Goal: Information Seeking & Learning: Learn about a topic

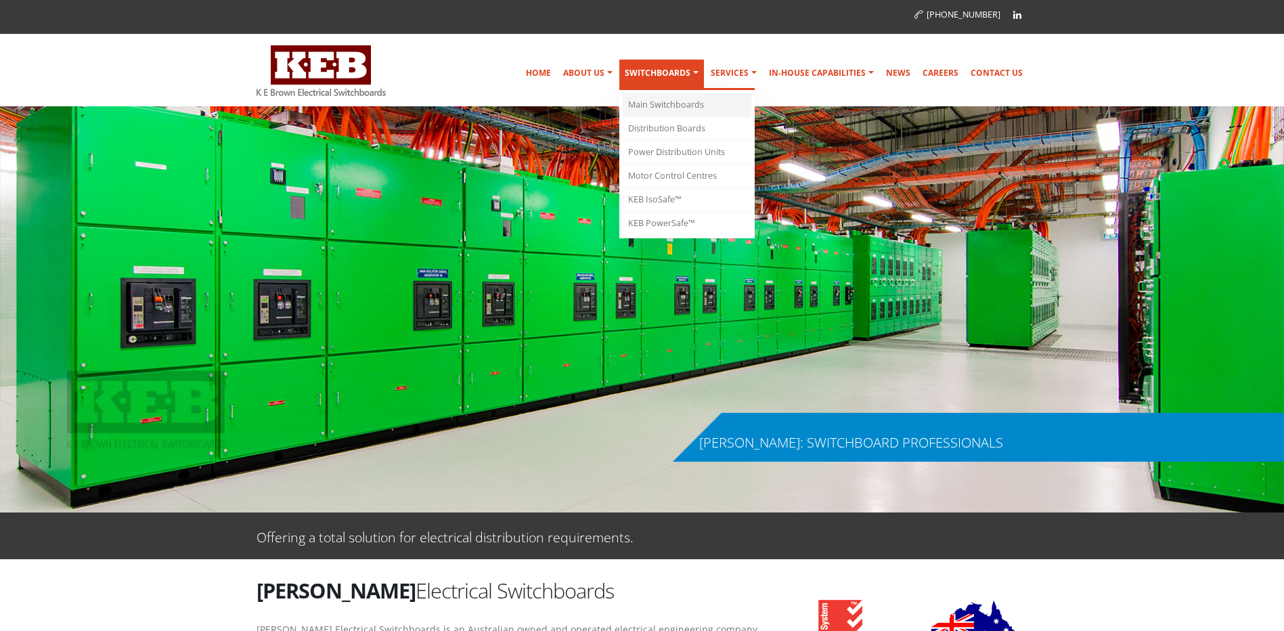
click at [678, 99] on link "Main Switchboards" at bounding box center [687, 105] width 129 height 24
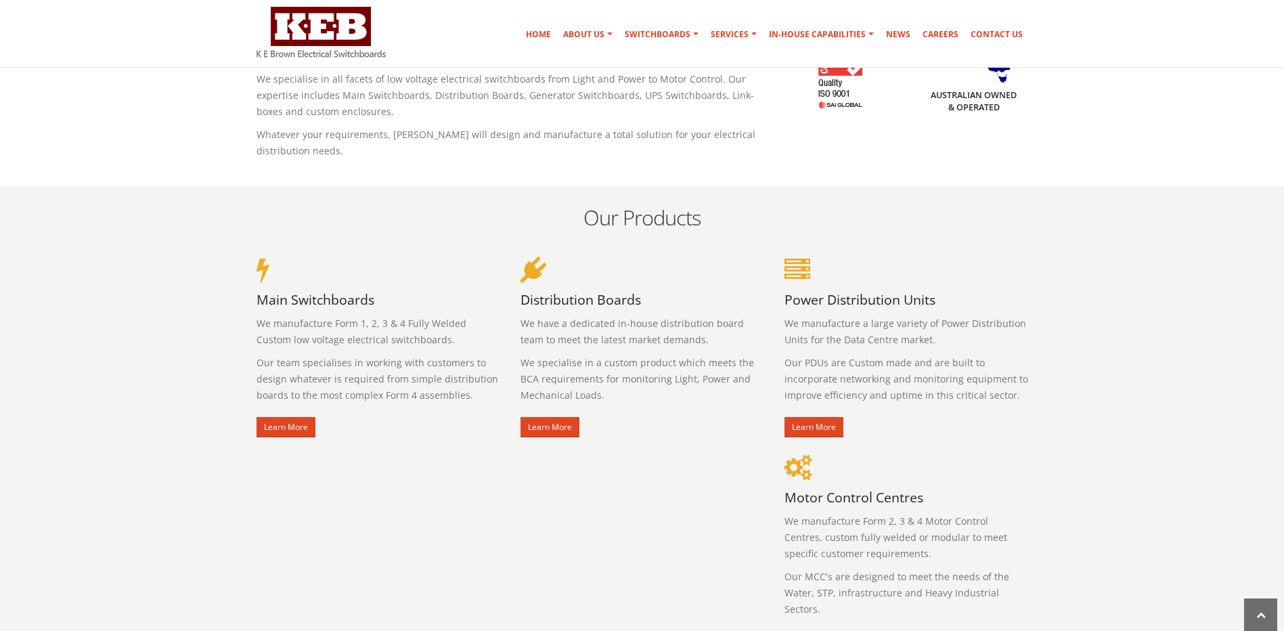
scroll to position [609, 0]
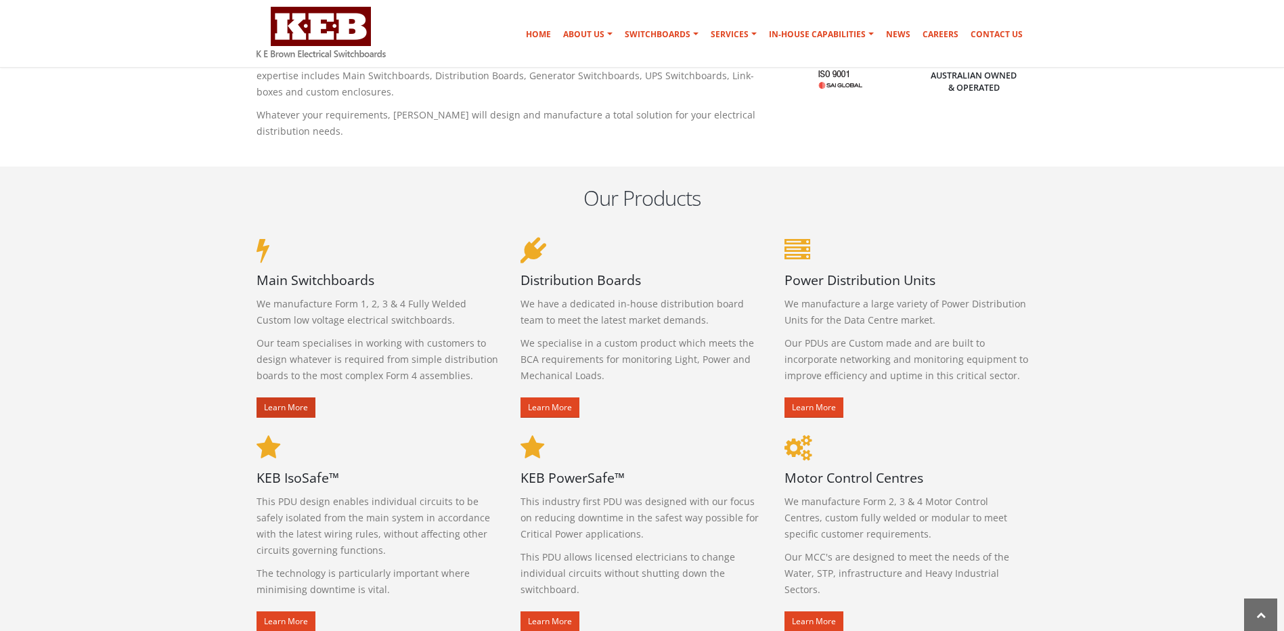
click at [274, 407] on link "Learn More" at bounding box center [286, 407] width 59 height 20
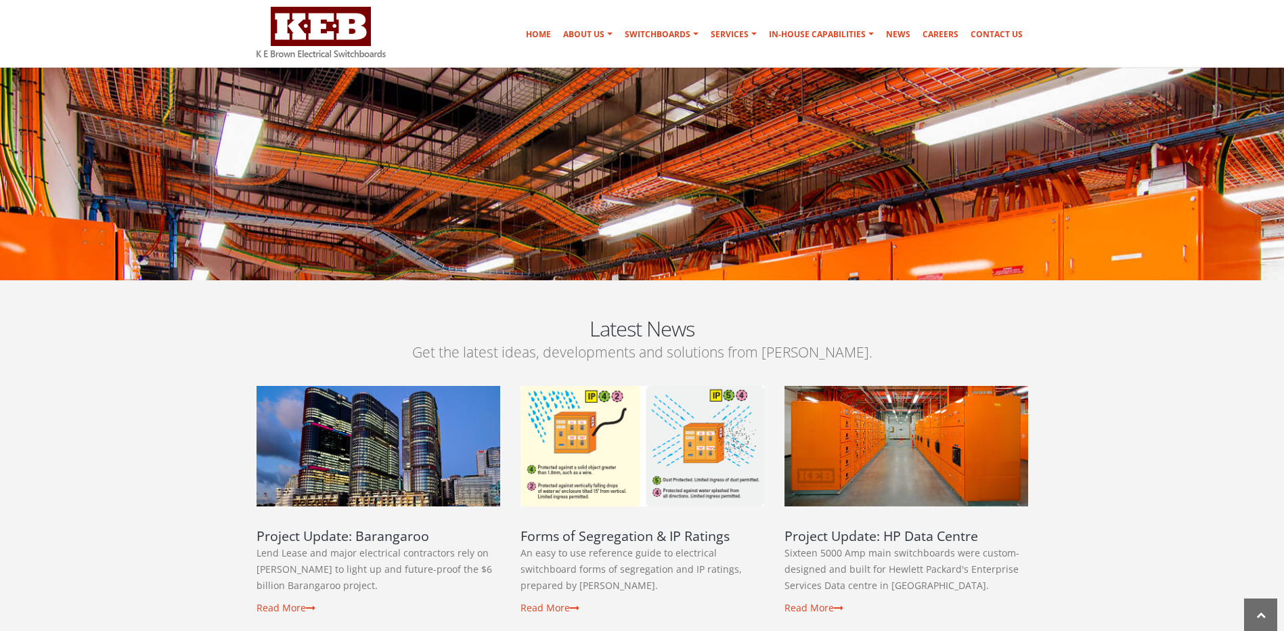
scroll to position [1964, 0]
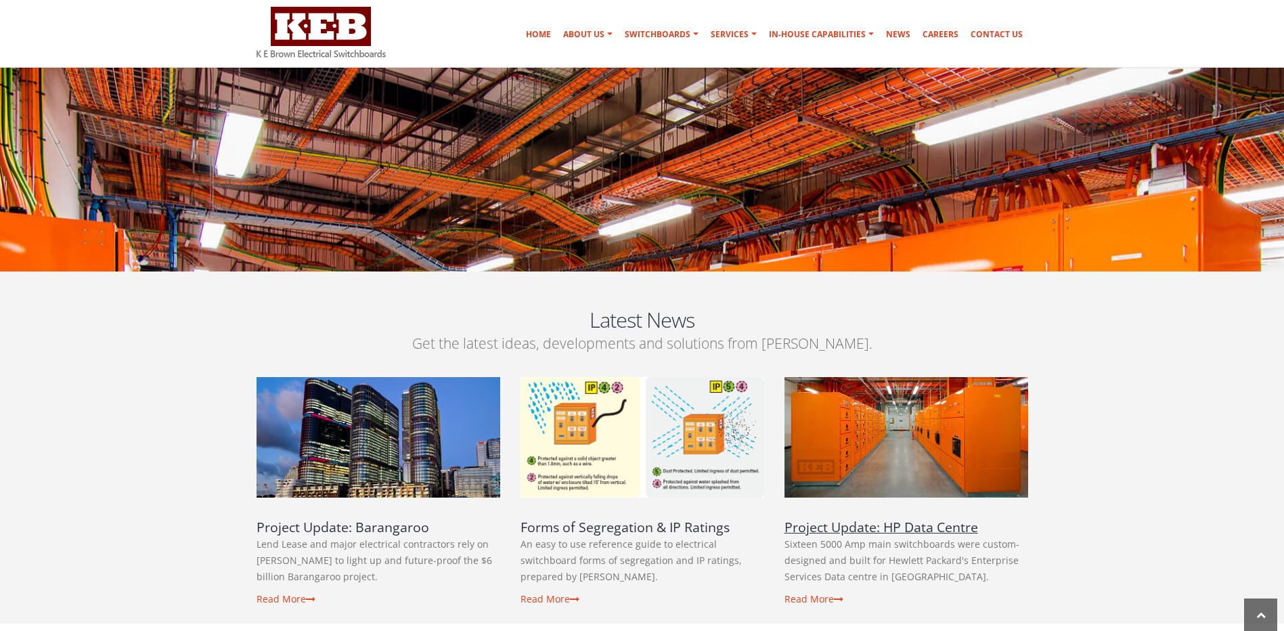
click at [822, 518] on link "Project Update: HP Data Centre" at bounding box center [882, 527] width 194 height 18
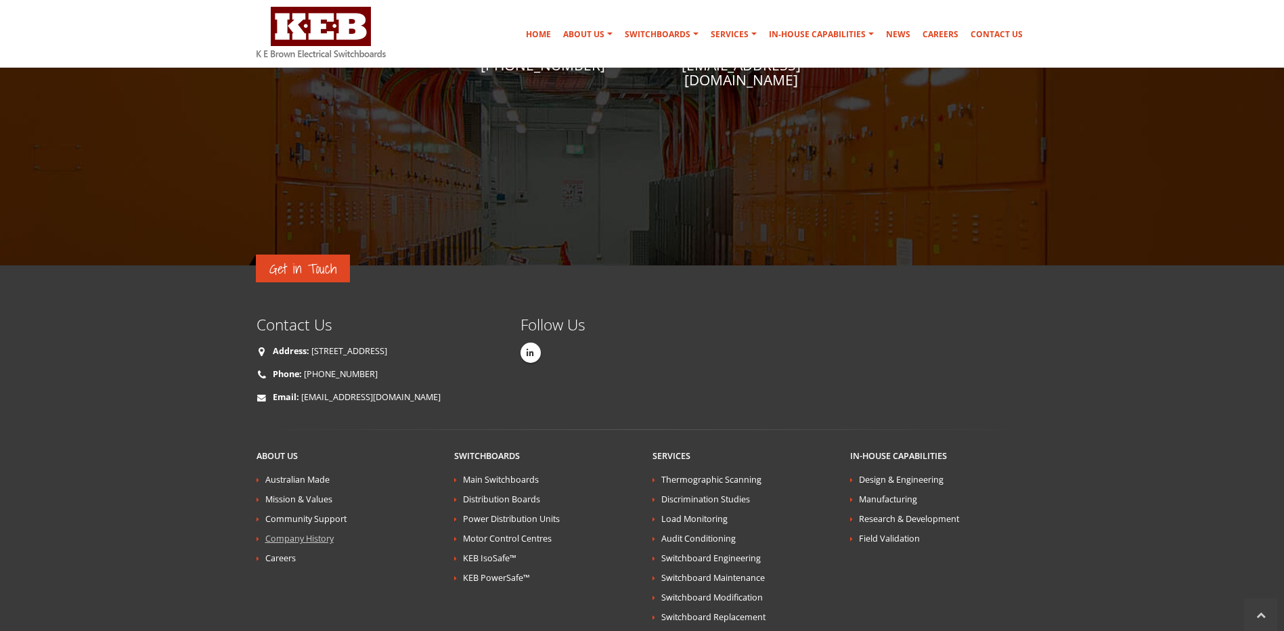
scroll to position [2979, 0]
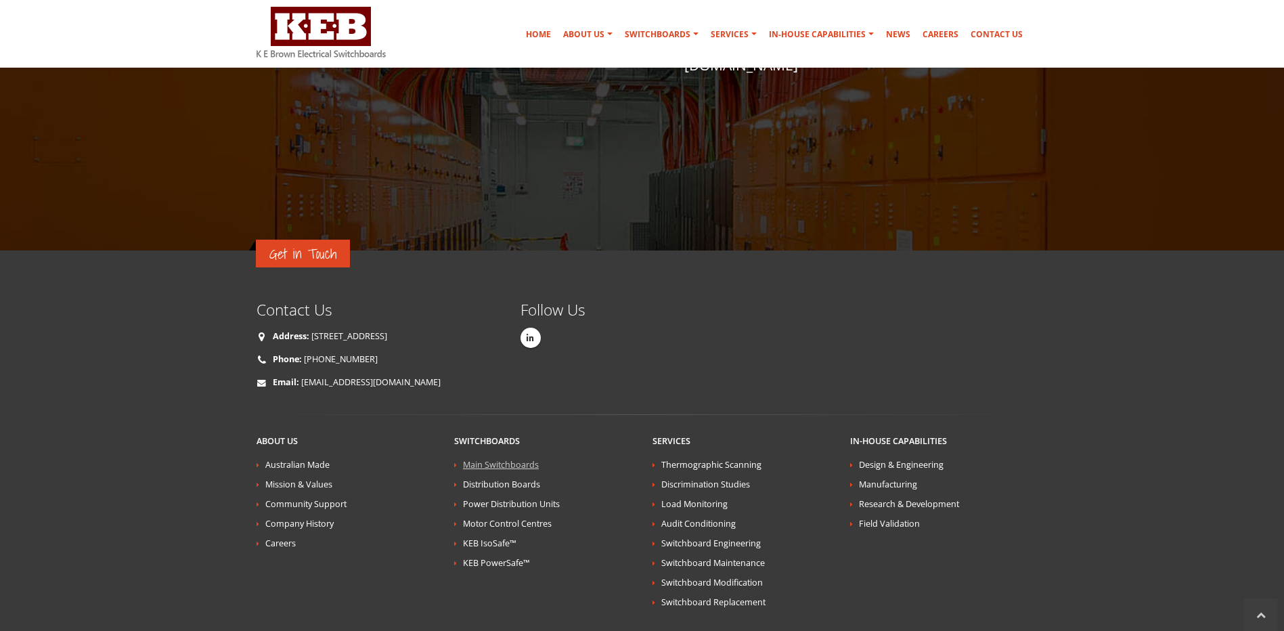
click at [500, 459] on link "Main Switchboards" at bounding box center [501, 465] width 76 height 12
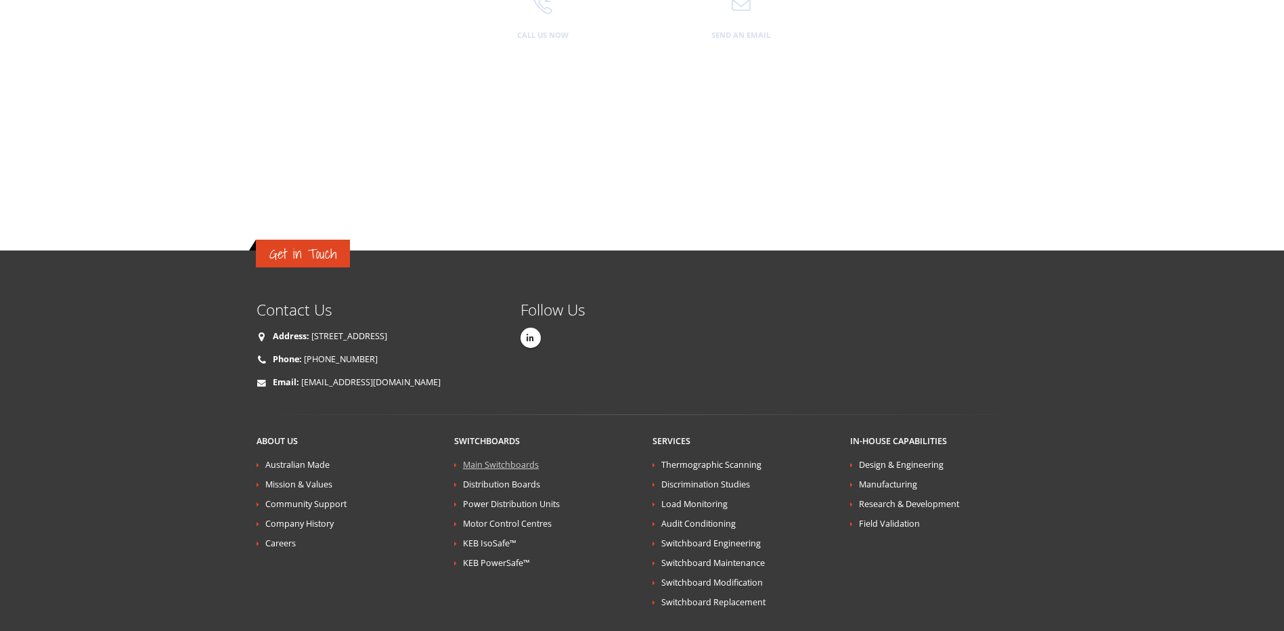
scroll to position [0, 0]
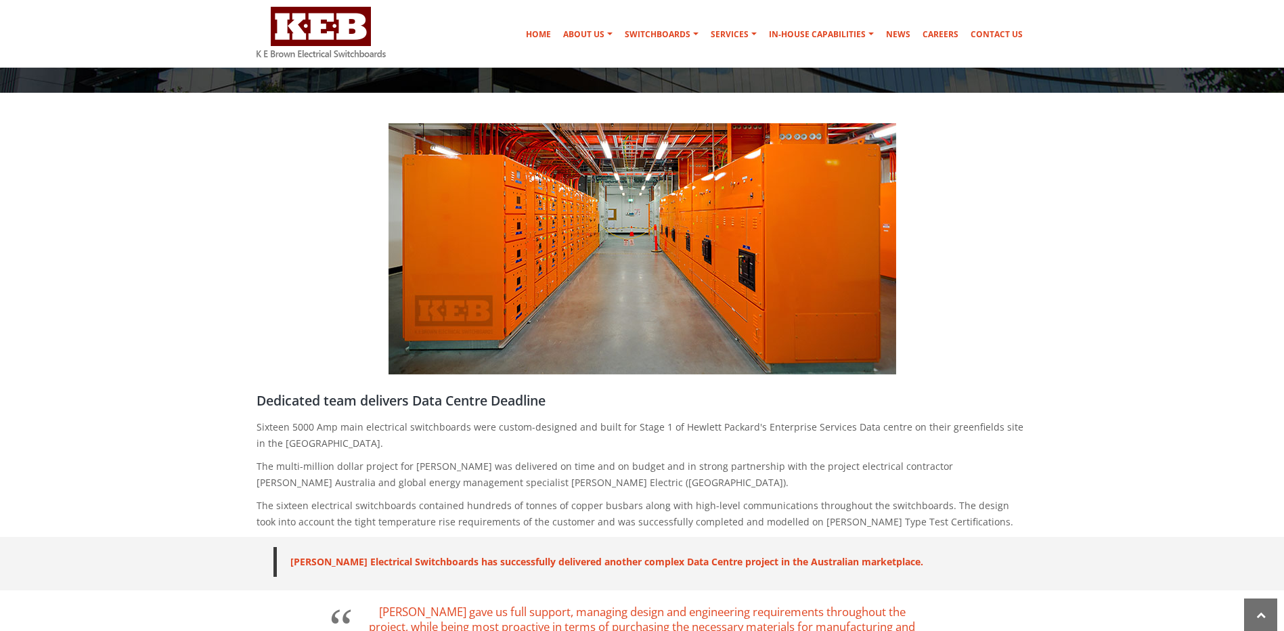
scroll to position [203, 0]
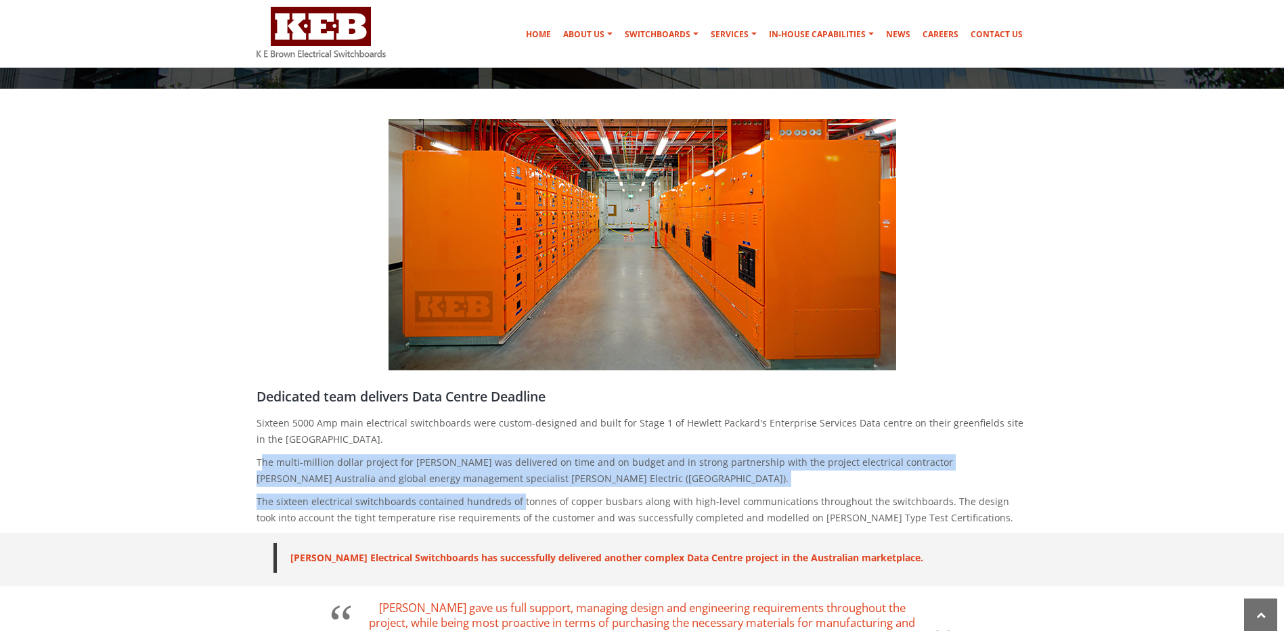
drag, startPoint x: 271, startPoint y: 466, endPoint x: 517, endPoint y: 502, distance: 248.4
click at [517, 502] on div "Dedicated team delivers Data Centre Deadline Sixteen 5000 Amp main electrical s…" at bounding box center [642, 460] width 792 height 146
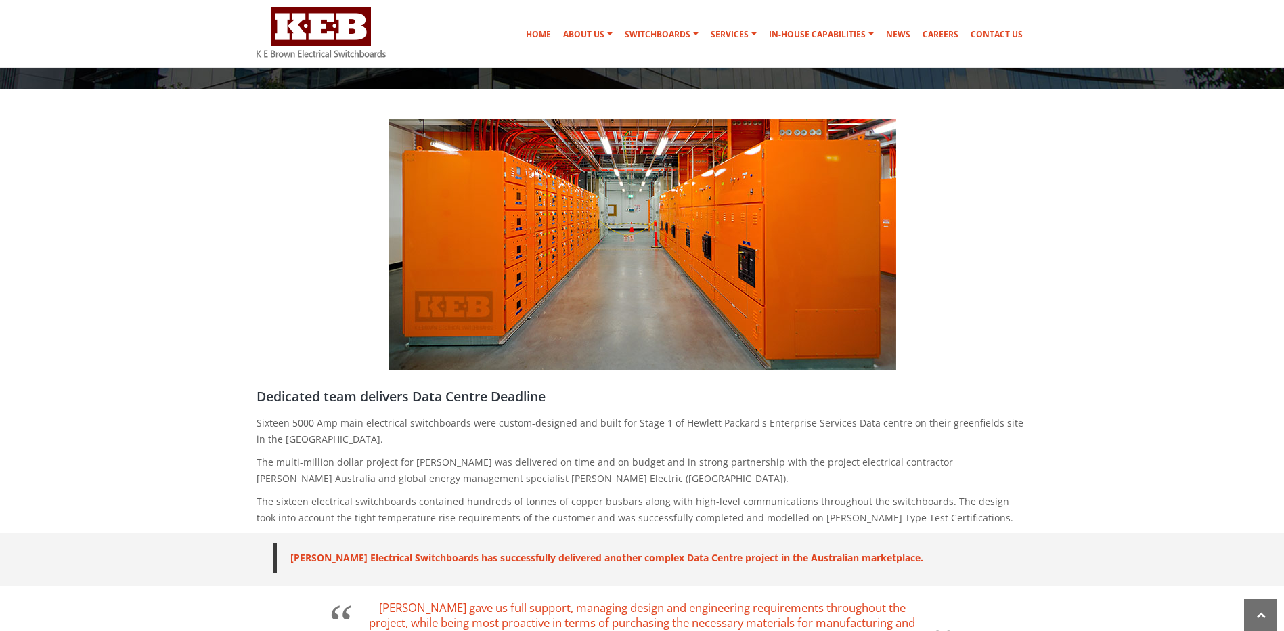
click at [355, 515] on p "The sixteen electrical switchboards contained hundreds of tonnes of copper busb…" at bounding box center [643, 510] width 772 height 33
drag, startPoint x: 301, startPoint y: 500, endPoint x: 338, endPoint y: 502, distance: 37.3
click at [301, 500] on p "The sixteen electrical switchboards contained hundreds of tonnes of copper busb…" at bounding box center [643, 510] width 772 height 33
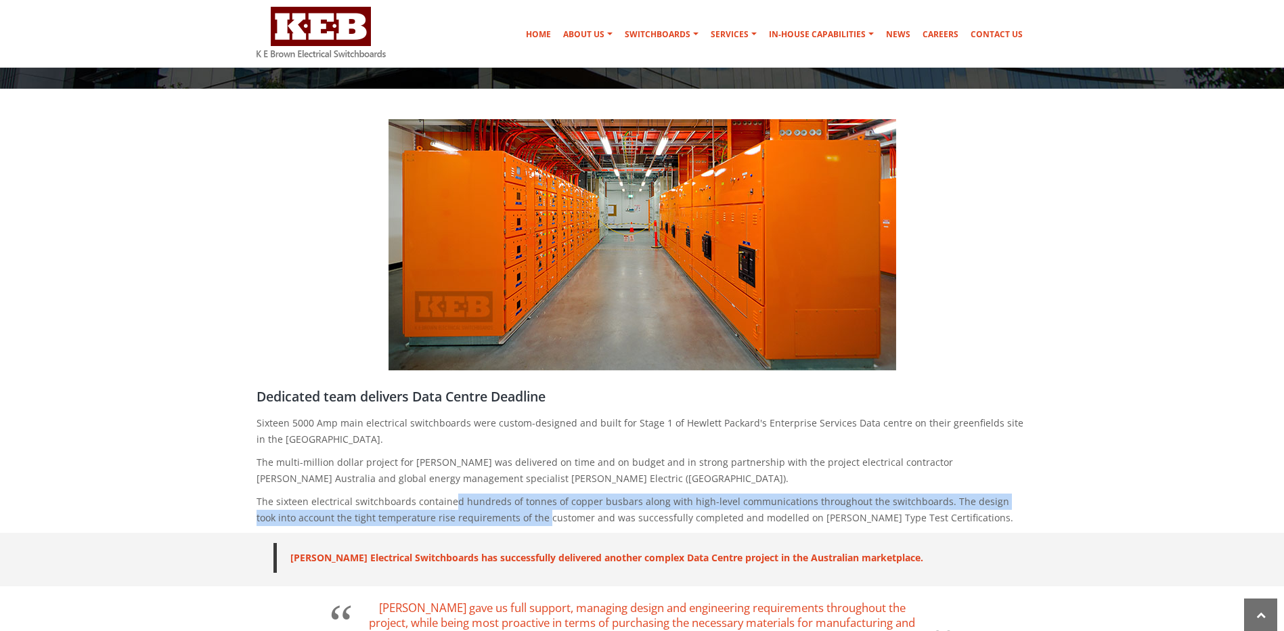
drag, startPoint x: 456, startPoint y: 504, endPoint x: 500, endPoint y: 516, distance: 46.1
click at [500, 516] on p "The sixteen electrical switchboards contained hundreds of tonnes of copper busb…" at bounding box center [643, 510] width 772 height 33
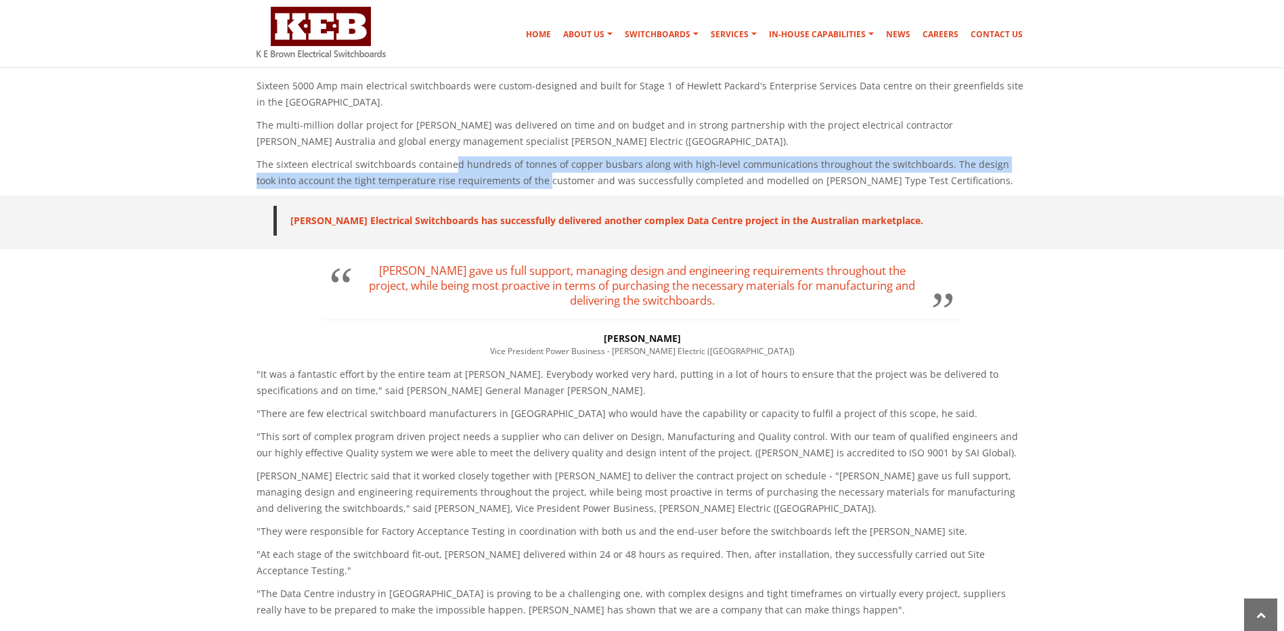
scroll to position [542, 0]
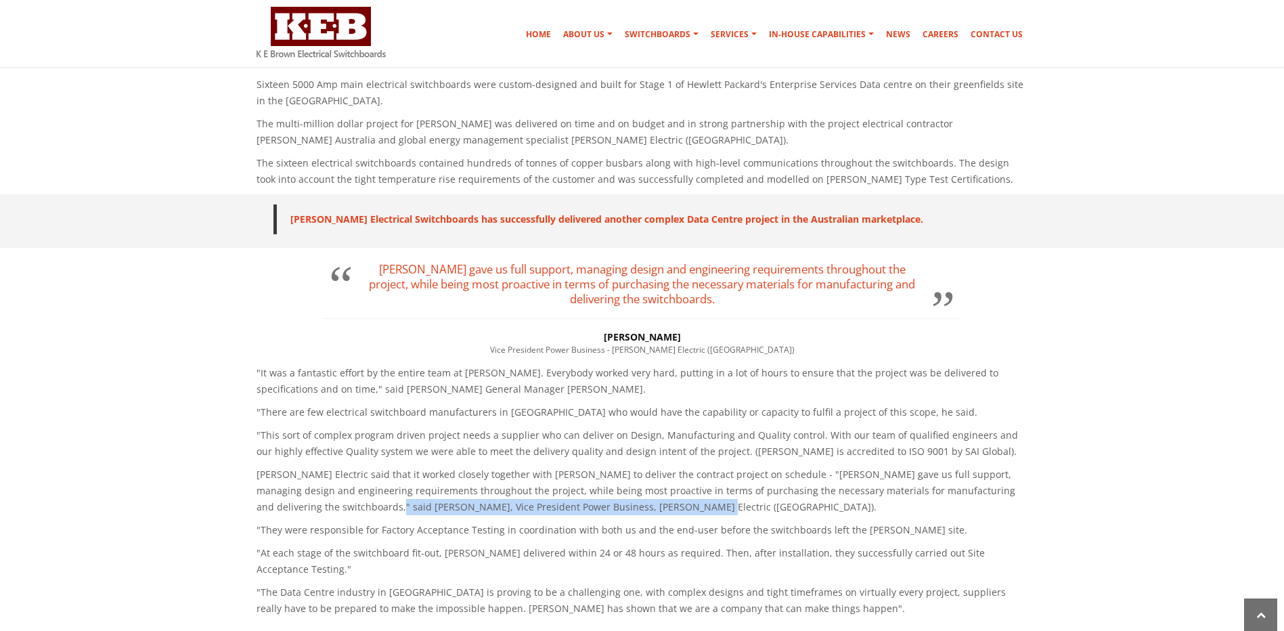
drag, startPoint x: 385, startPoint y: 506, endPoint x: 668, endPoint y: 506, distance: 283.7
click at [668, 506] on p "Schneider Electric said that it worked closely together with K E Brown to deliv…" at bounding box center [643, 491] width 772 height 49
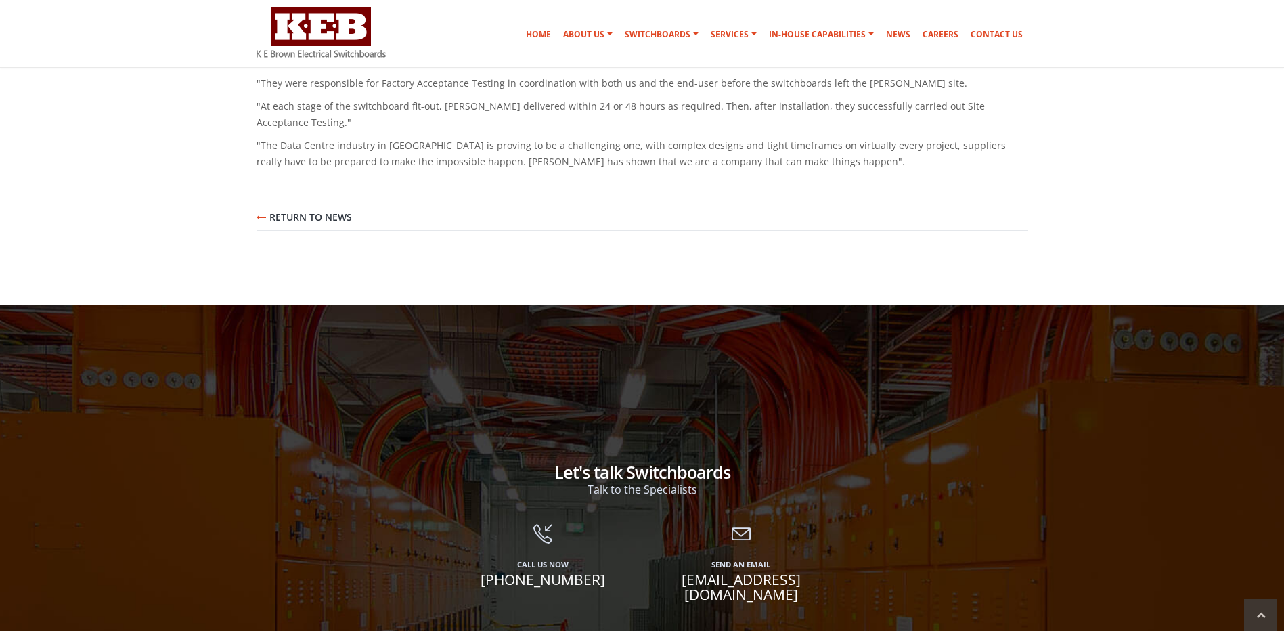
scroll to position [1016, 0]
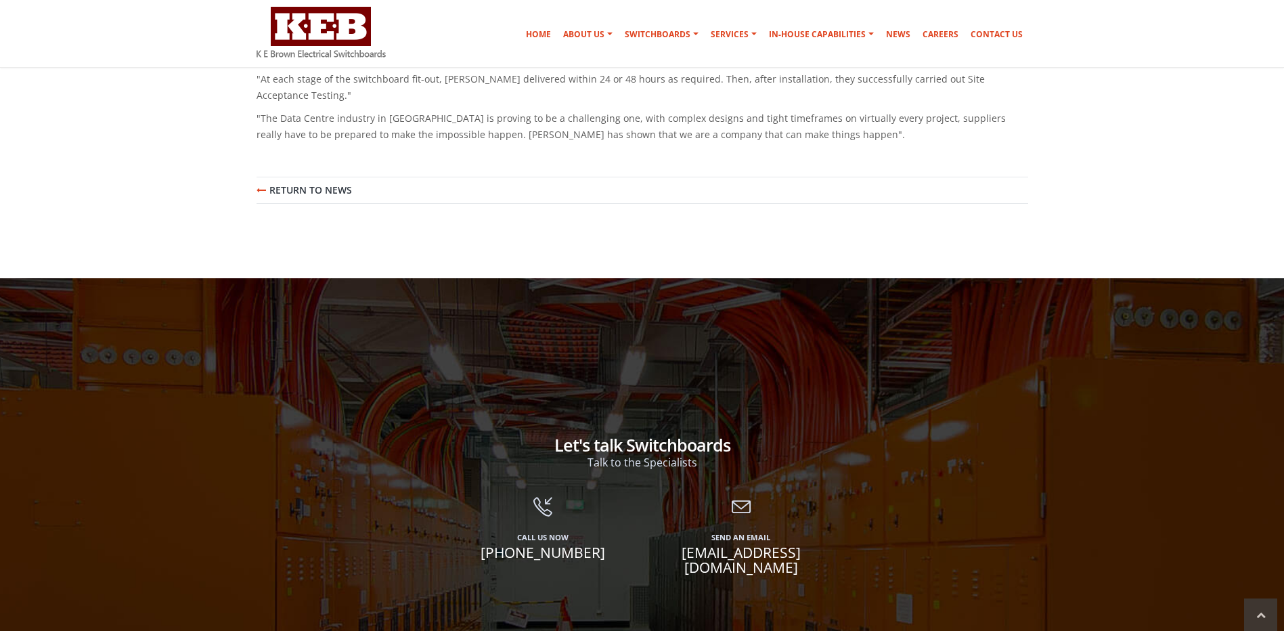
click at [298, 183] on link "Return to News" at bounding box center [304, 190] width 95 height 15
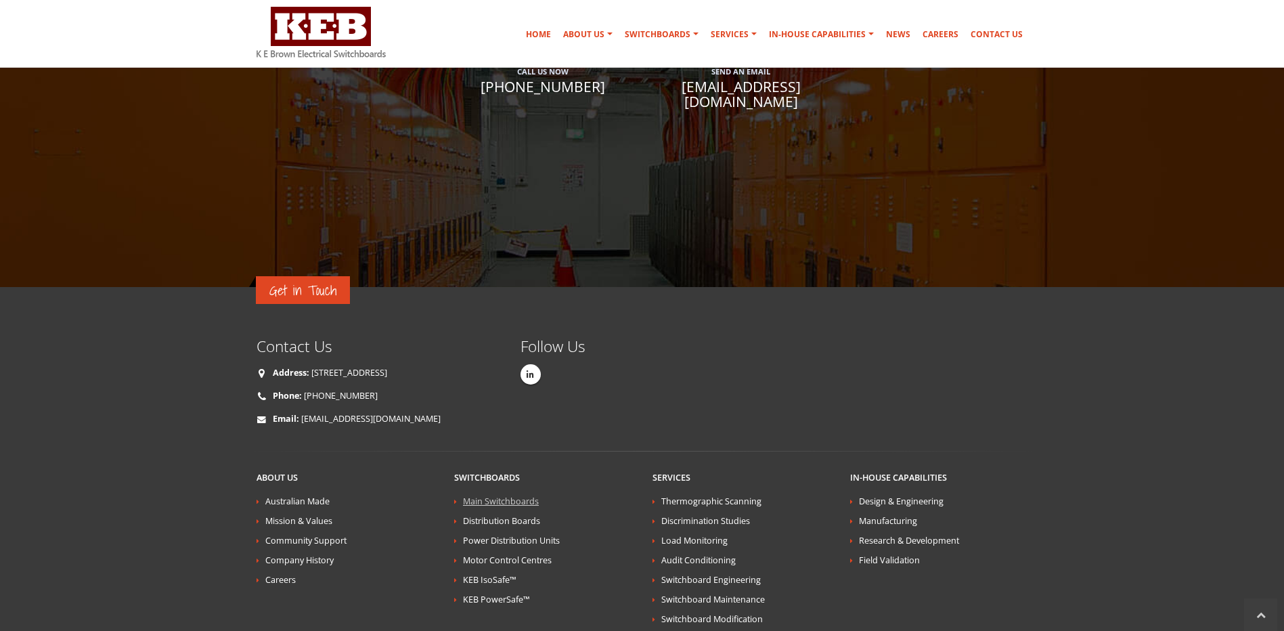
scroll to position [973, 0]
